Goal: Complete application form

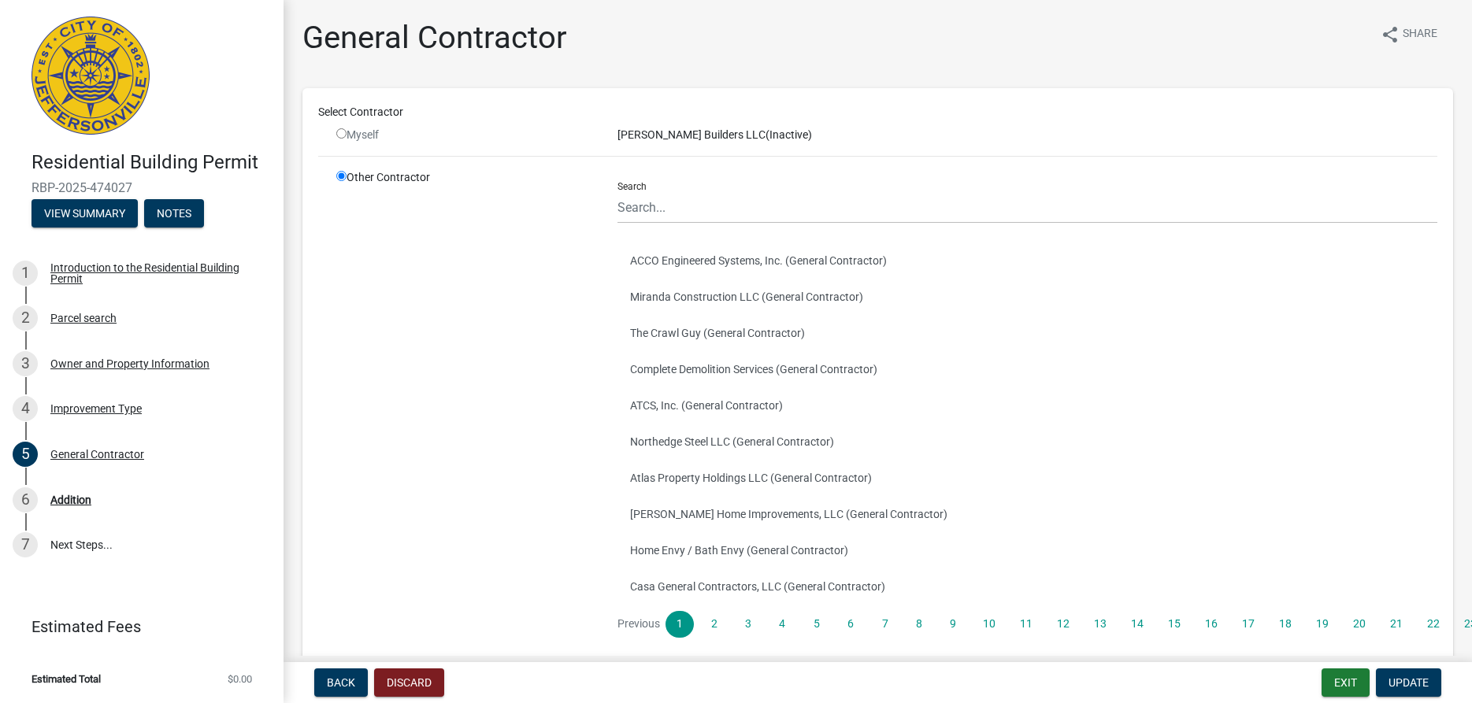
drag, startPoint x: 0, startPoint y: 0, endPoint x: 343, endPoint y: 137, distance: 369.1
click at [343, 137] on div "Myself" at bounding box center [465, 135] width 258 height 17
click at [343, 137] on input "radio" at bounding box center [341, 133] width 10 height 10
radio input "false"
radio input "true"
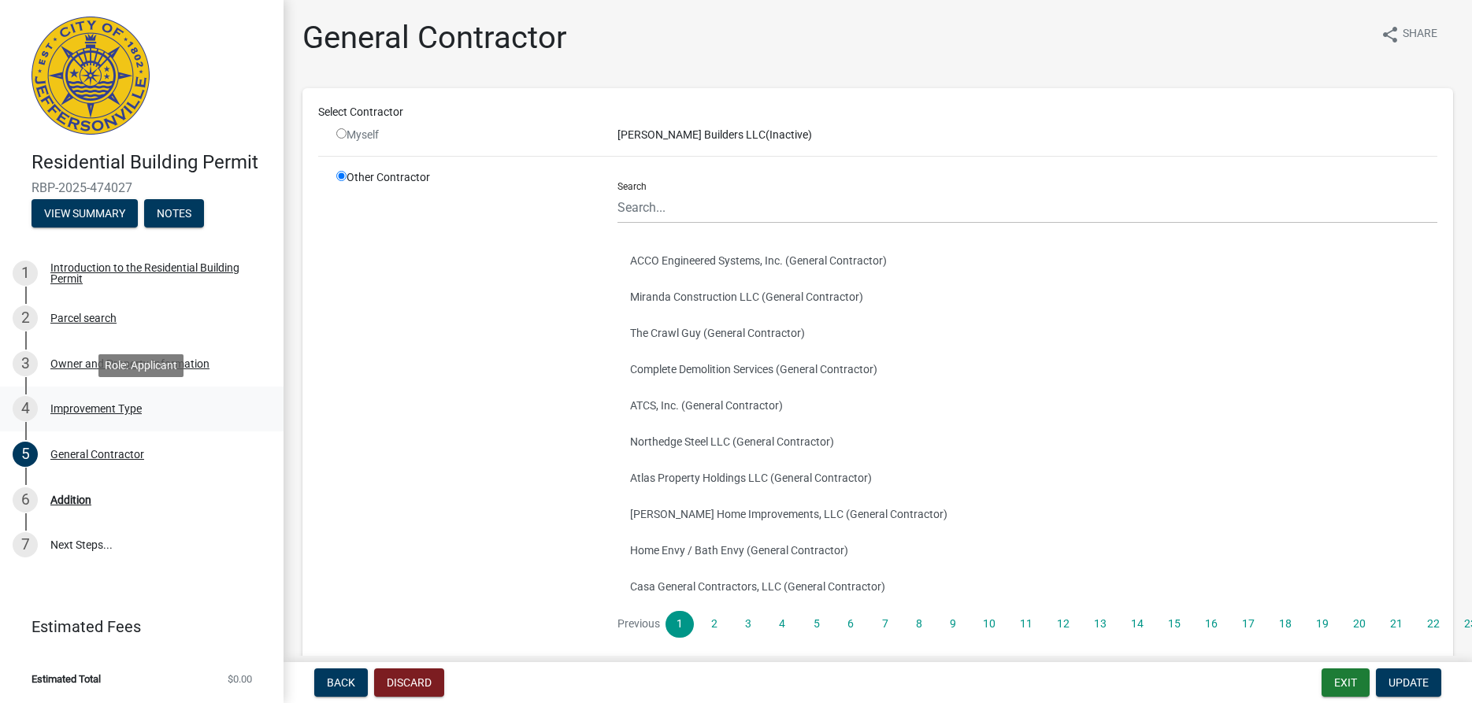
click at [108, 409] on div "Improvement Type" at bounding box center [95, 408] width 91 height 11
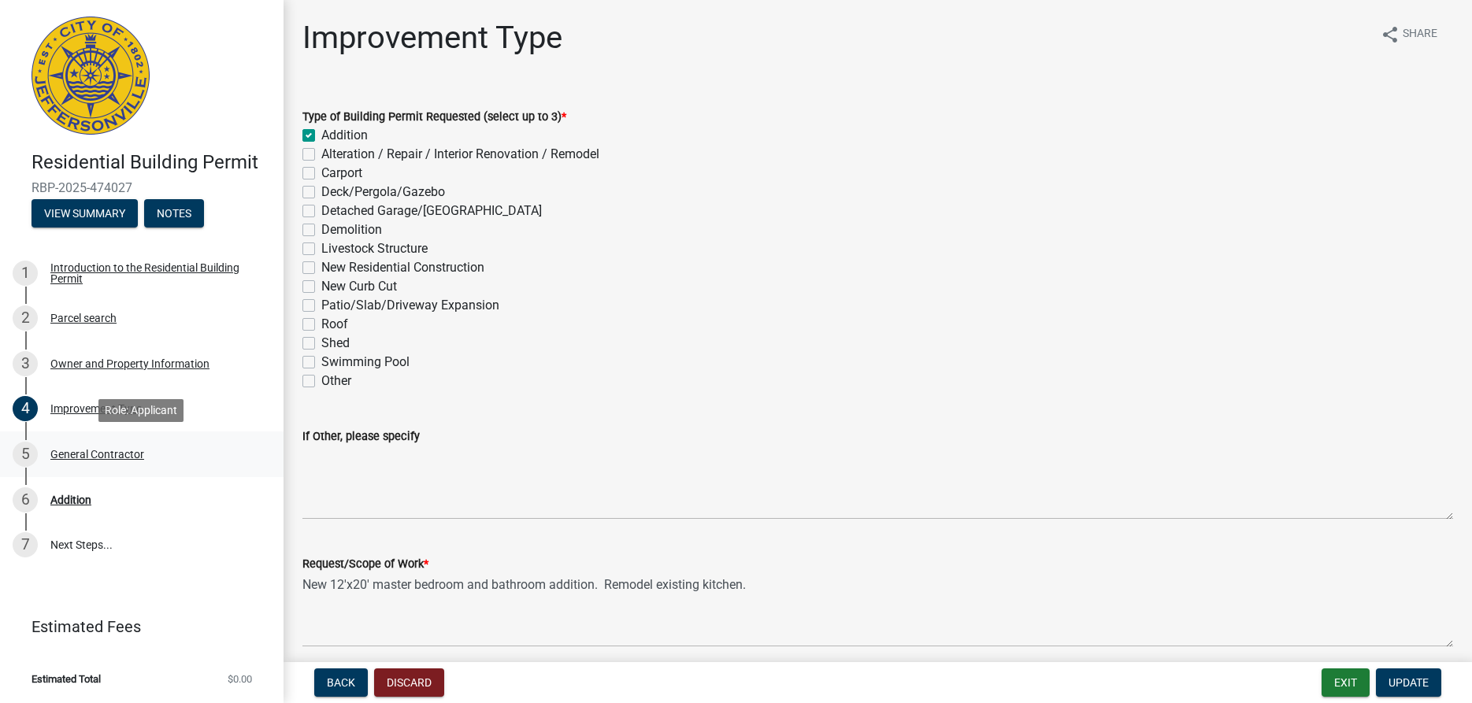
click at [84, 455] on div "General Contractor" at bounding box center [97, 454] width 94 height 11
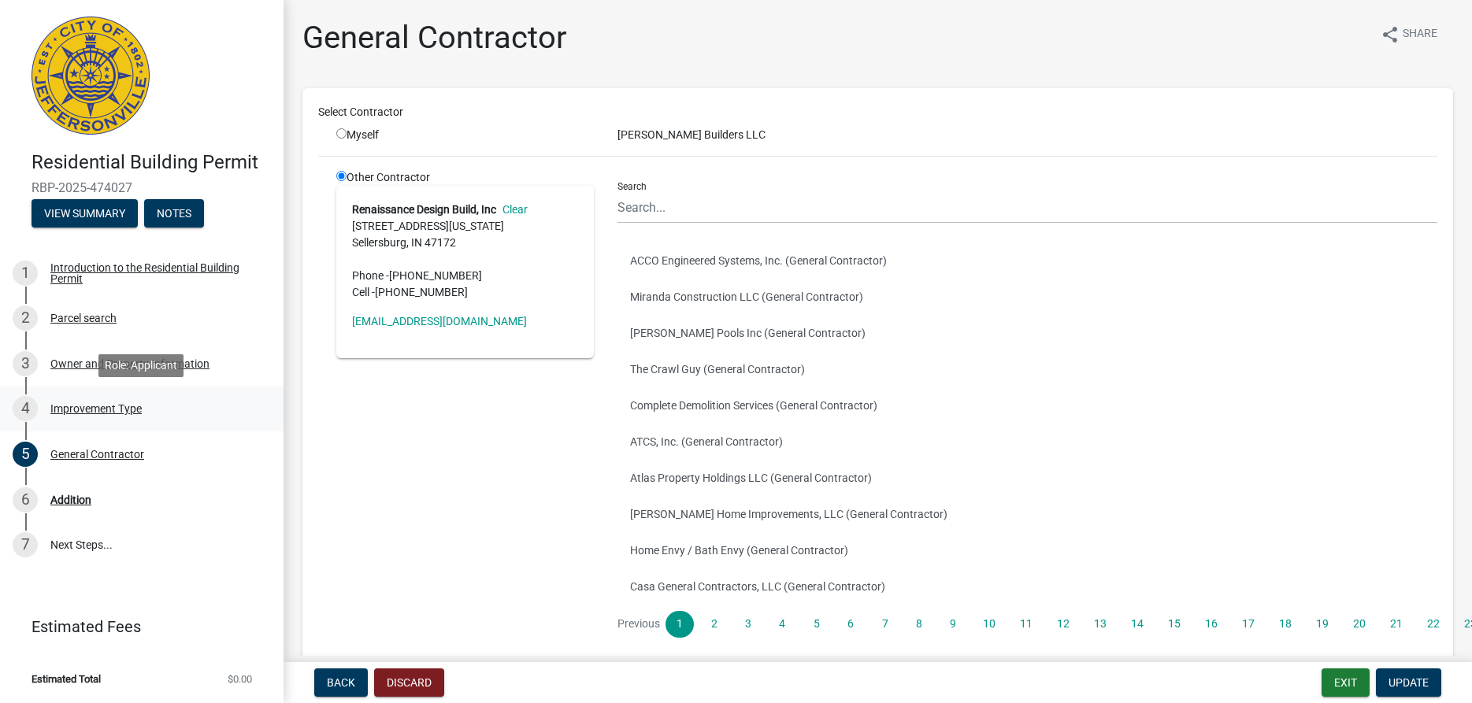
click at [80, 412] on div "Improvement Type" at bounding box center [95, 408] width 91 height 11
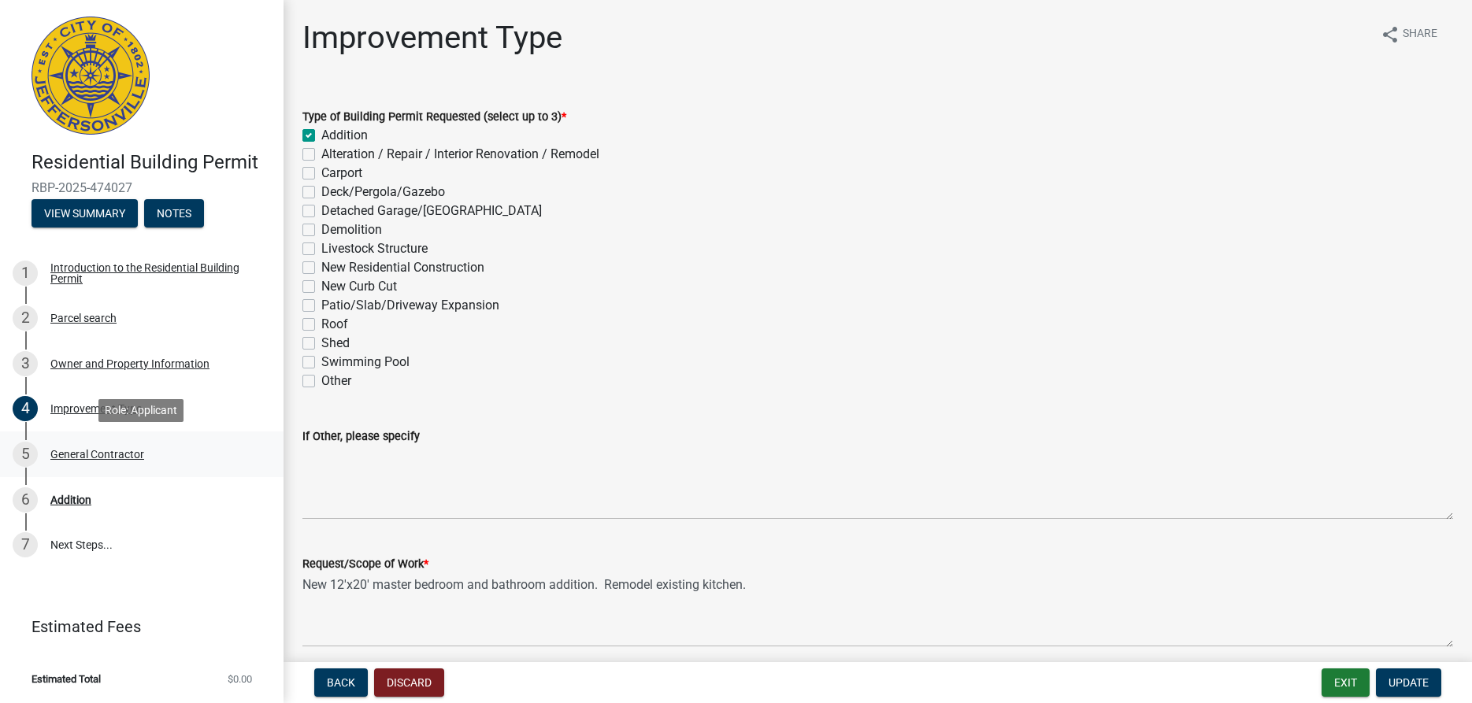
click at [85, 457] on div "General Contractor" at bounding box center [97, 454] width 94 height 11
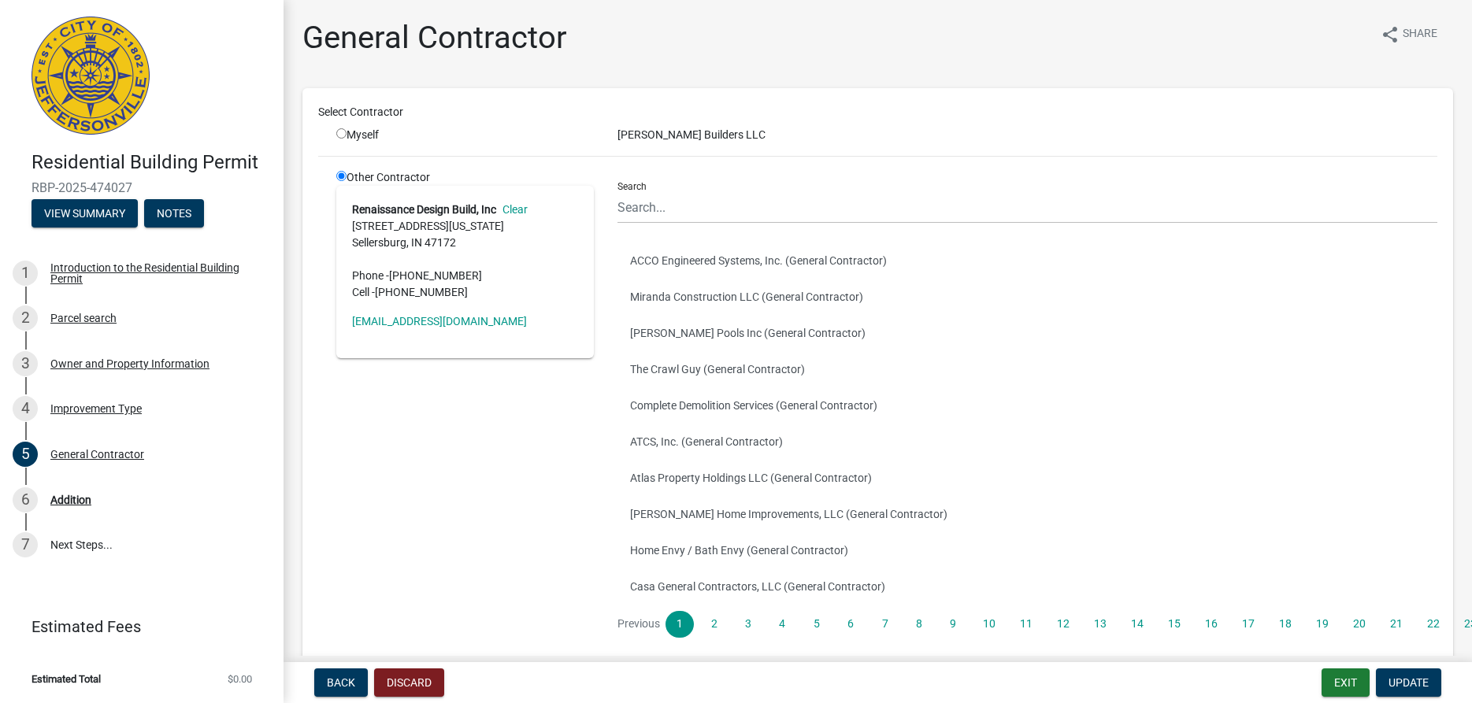
click at [343, 137] on input "radio" at bounding box center [341, 133] width 10 height 10
radio input "true"
radio input "false"
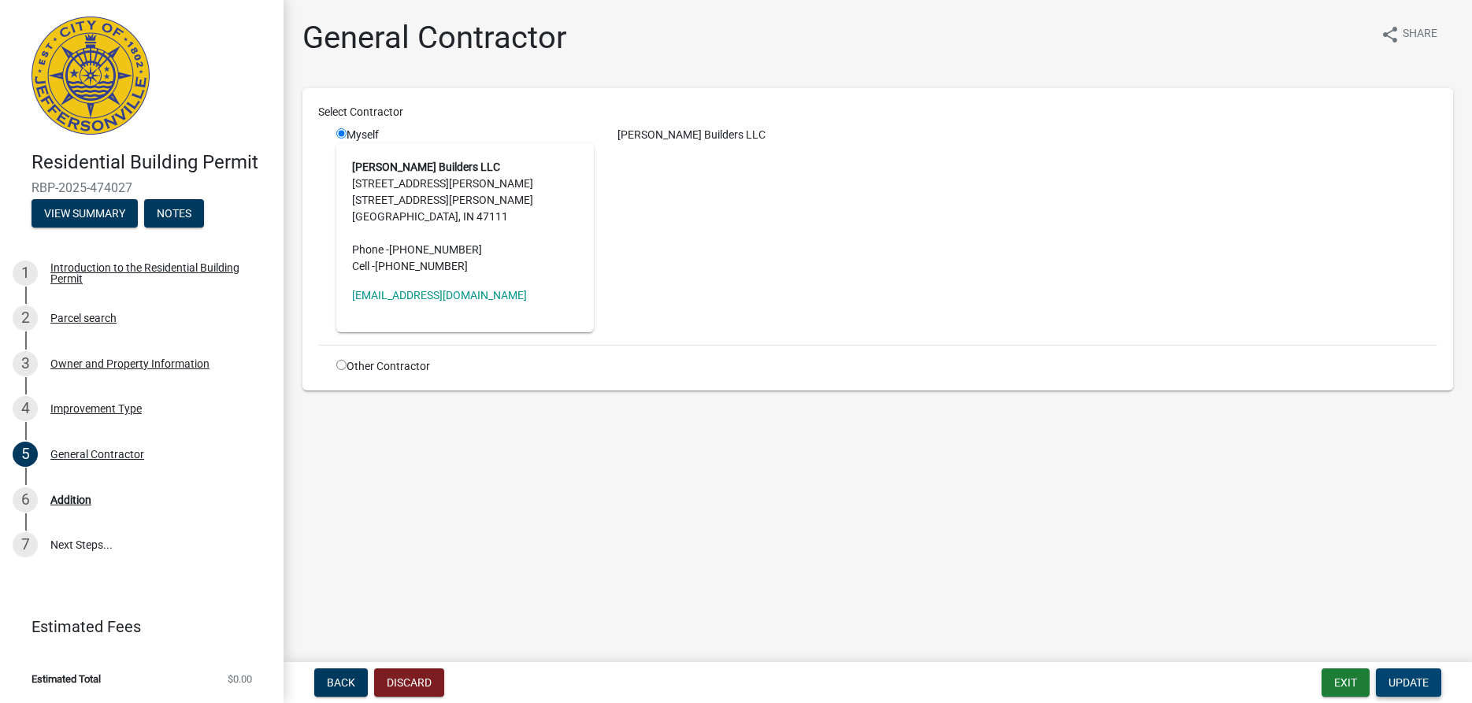
click at [1409, 684] on span "Update" at bounding box center [1409, 683] width 40 height 13
